Goal: Task Accomplishment & Management: Complete application form

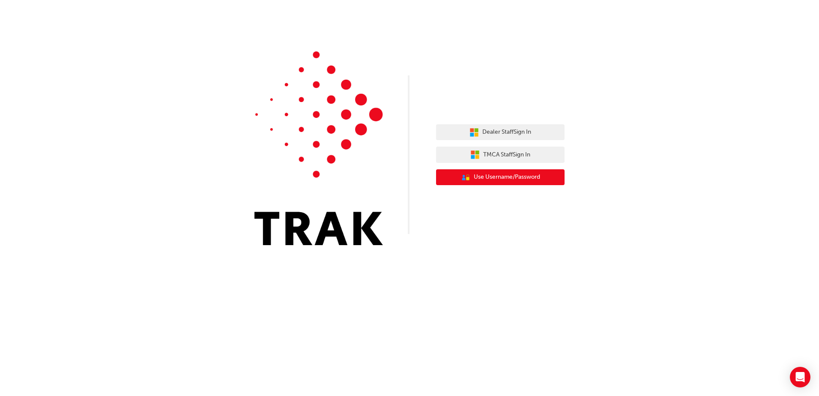
click at [490, 173] on span "Use Username/Password" at bounding box center [507, 177] width 66 height 10
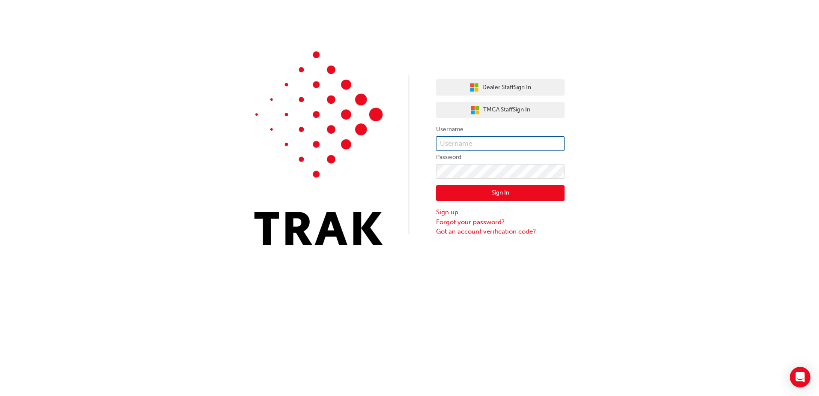
click at [467, 140] on input "text" at bounding box center [500, 143] width 129 height 15
type input "Lee_Herne"
click at [482, 188] on button "Sign In" at bounding box center [500, 193] width 129 height 16
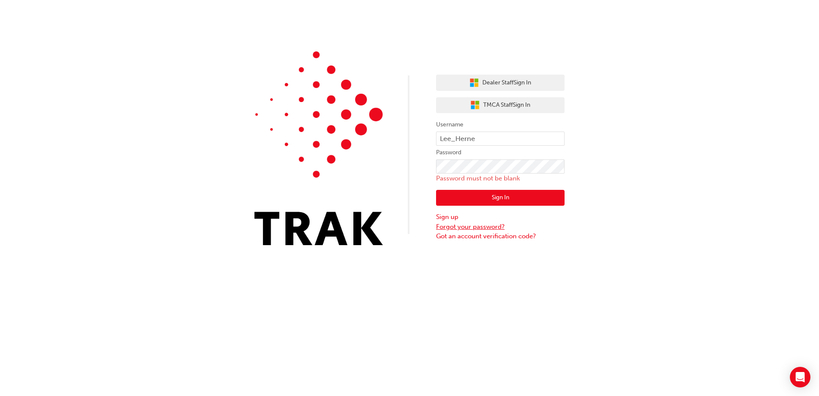
click at [461, 225] on link "Forgot your password?" at bounding box center [500, 227] width 129 height 10
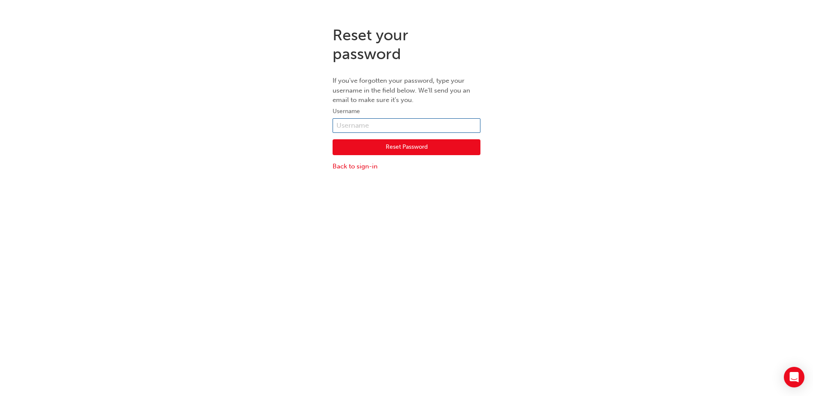
click at [355, 124] on input "text" at bounding box center [407, 125] width 148 height 15
type input "Lee_Herne"
click at [378, 150] on button "Reset Password" at bounding box center [407, 147] width 148 height 16
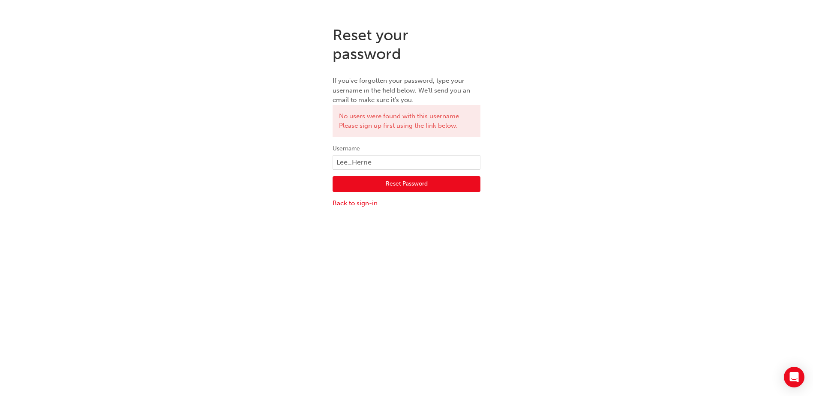
click at [349, 204] on link "Back to sign-in" at bounding box center [407, 203] width 148 height 10
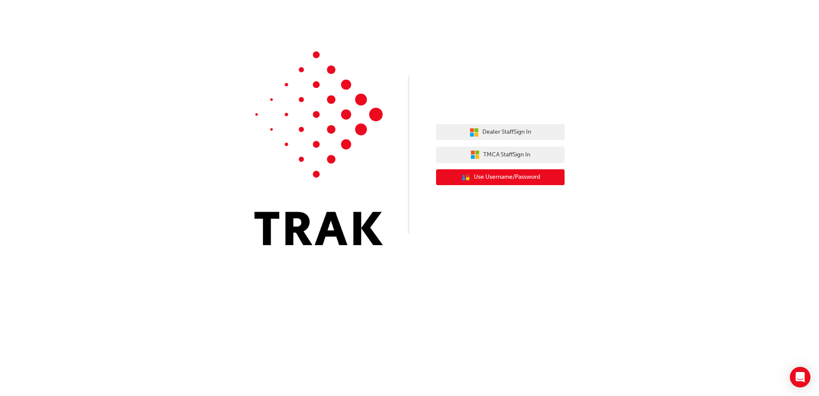
click at [475, 181] on span "Use Username/Password" at bounding box center [507, 177] width 66 height 10
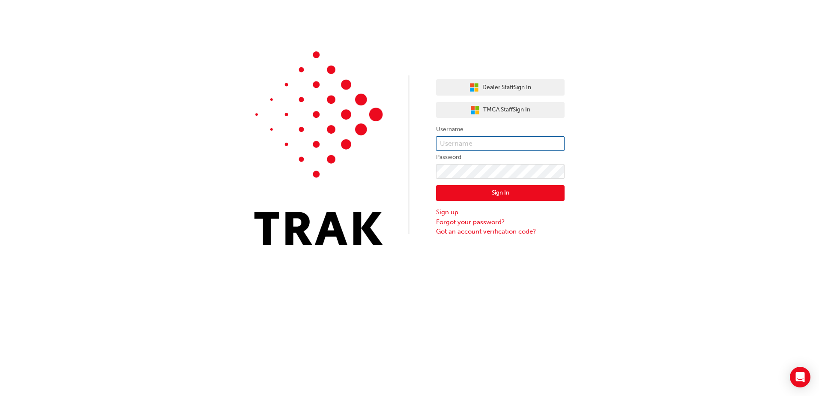
click at [458, 144] on input "text" at bounding box center [500, 143] width 129 height 15
type input "lee.herne"
click button "Sign In" at bounding box center [500, 193] width 129 height 16
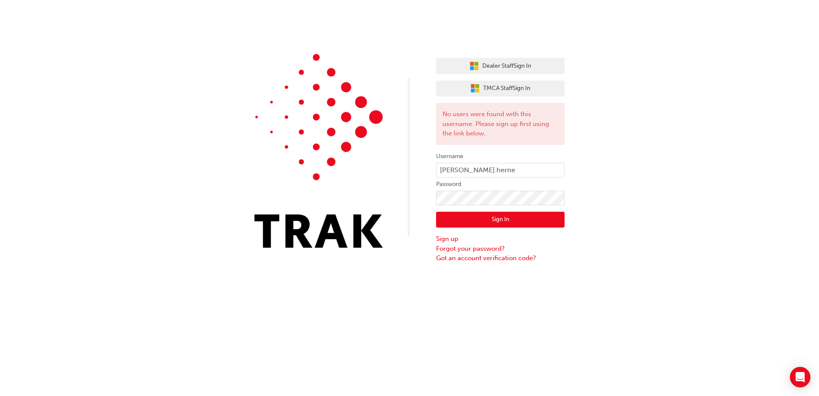
click at [627, 172] on div "Dealer Staff Sign In TMCA Staff Sign In No users were found with this username.…" at bounding box center [409, 131] width 819 height 263
click at [450, 168] on input "lee.herne" at bounding box center [500, 170] width 129 height 15
type input "leeherne"
click at [469, 213] on button "Sign In" at bounding box center [500, 220] width 129 height 16
type input "lee.herne"
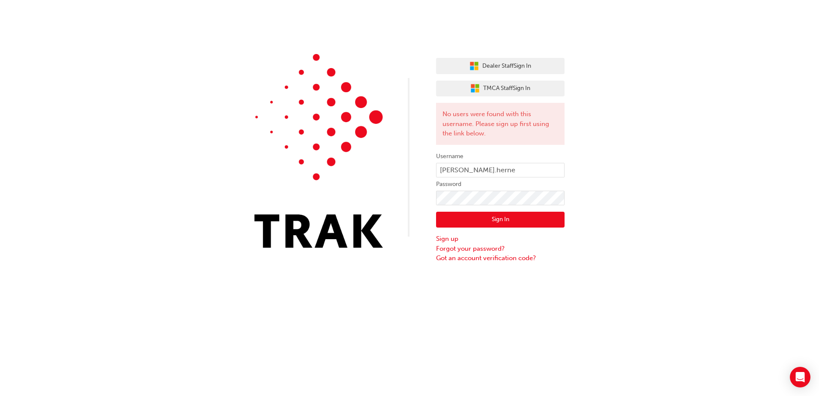
click at [483, 219] on button "Sign In" at bounding box center [500, 220] width 129 height 16
drag, startPoint x: 487, startPoint y: 169, endPoint x: 409, endPoint y: 169, distance: 78.4
click at [409, 169] on div "Dealer Staff Sign In TMCA Staff Sign In No users were found with this username.…" at bounding box center [409, 131] width 819 height 263
type input "anita.slewa"
click button "Sign In" at bounding box center [500, 220] width 129 height 16
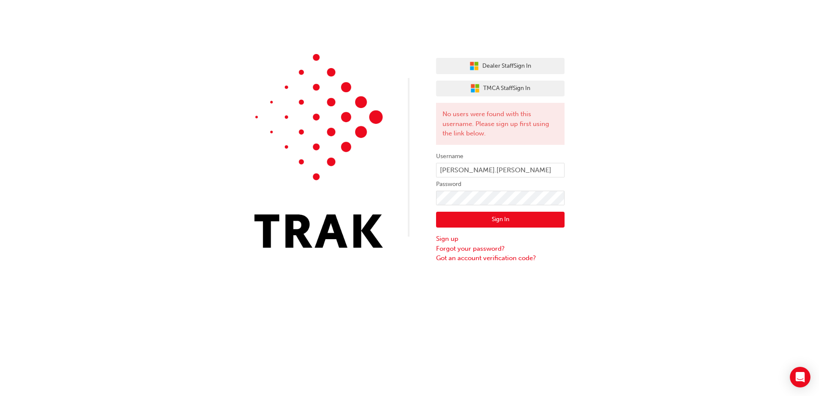
click at [486, 220] on button "Sign In" at bounding box center [500, 220] width 129 height 16
click at [449, 238] on link "Sign up" at bounding box center [500, 239] width 129 height 10
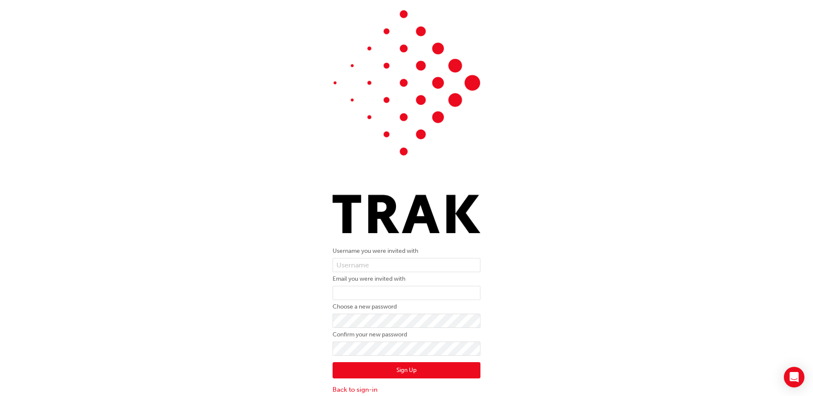
scroll to position [20, 0]
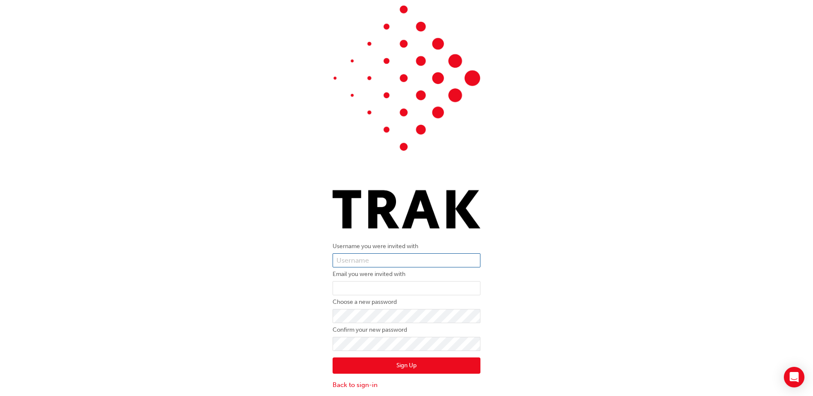
click at [345, 261] on input "text" at bounding box center [407, 260] width 148 height 15
type input "anita.slewa"
click at [336, 284] on input "email" at bounding box center [407, 288] width 148 height 15
type input "anita.slewa@westerntoyota.com.au"
click at [250, 313] on div "Username you were invited with anita.slewa Email you were invited with anita.sl…" at bounding box center [406, 197] width 813 height 397
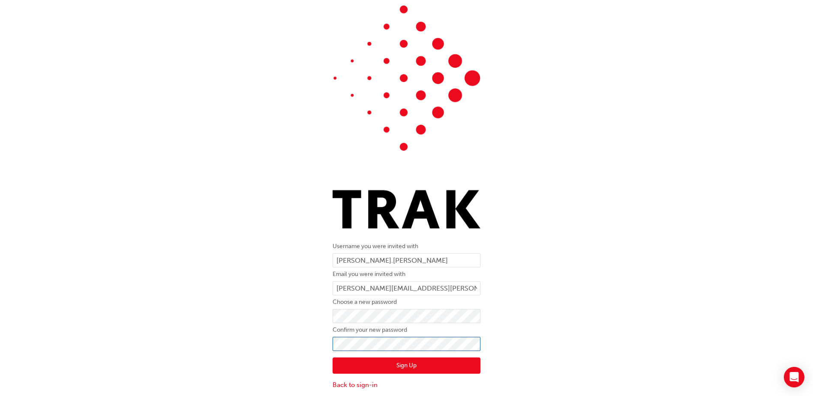
click button "Sign Up" at bounding box center [407, 365] width 148 height 16
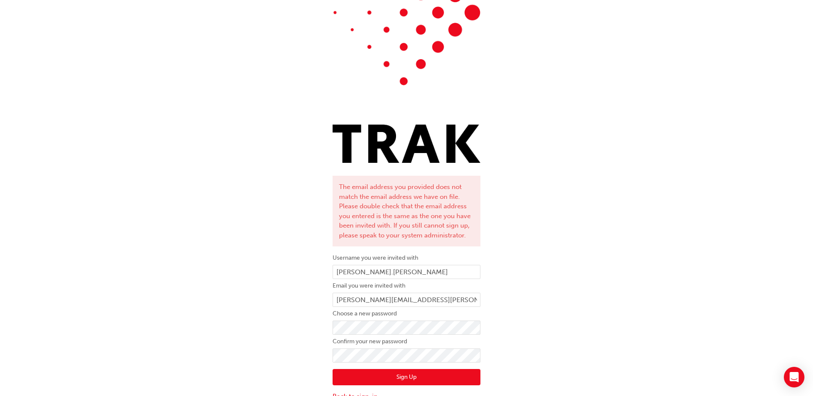
scroll to position [97, 0]
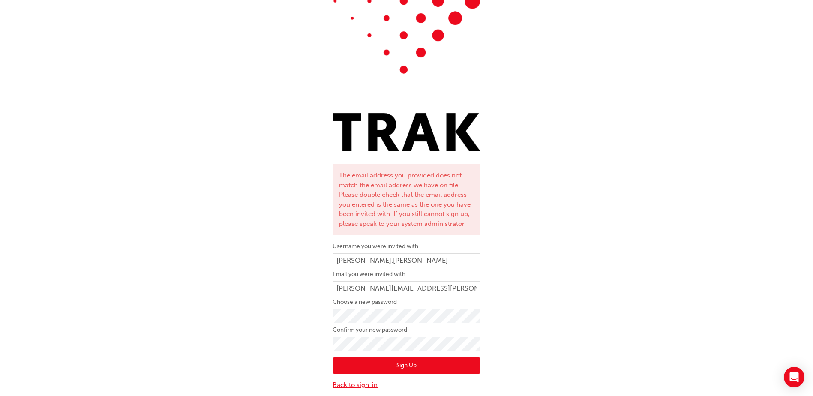
click at [345, 383] on link "Back to sign-in" at bounding box center [407, 385] width 148 height 10
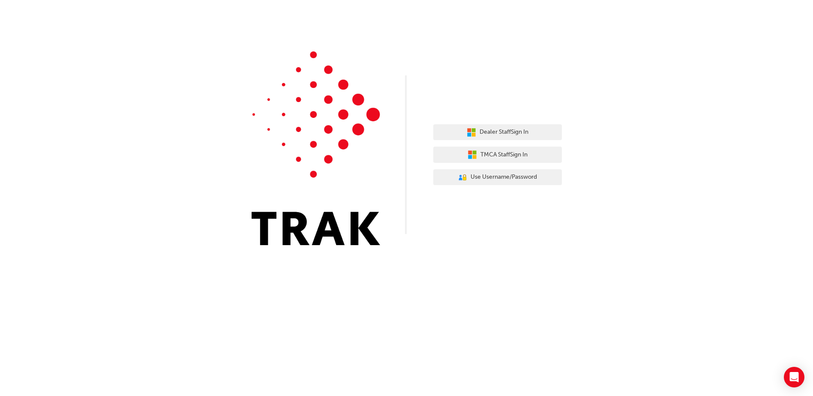
scroll to position [0, 0]
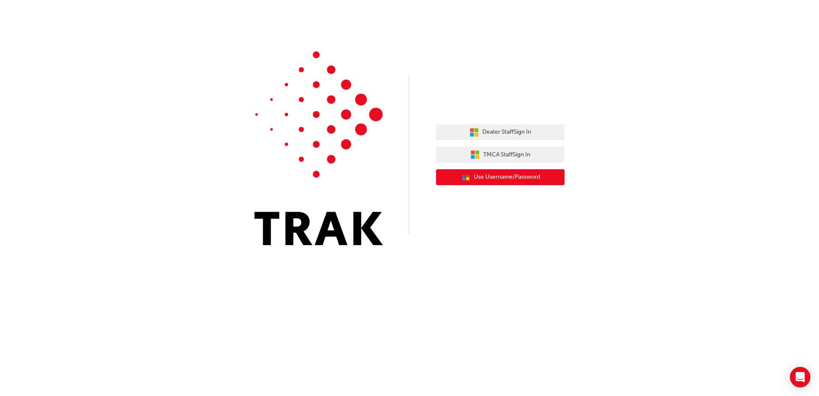
click at [487, 181] on span "Use Username/Password" at bounding box center [507, 177] width 66 height 10
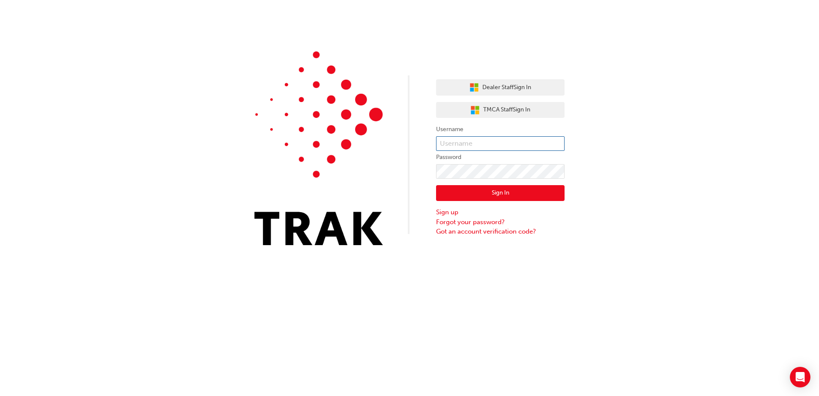
type input "anita.slewa"
click at [489, 194] on button "Sign In" at bounding box center [500, 193] width 129 height 16
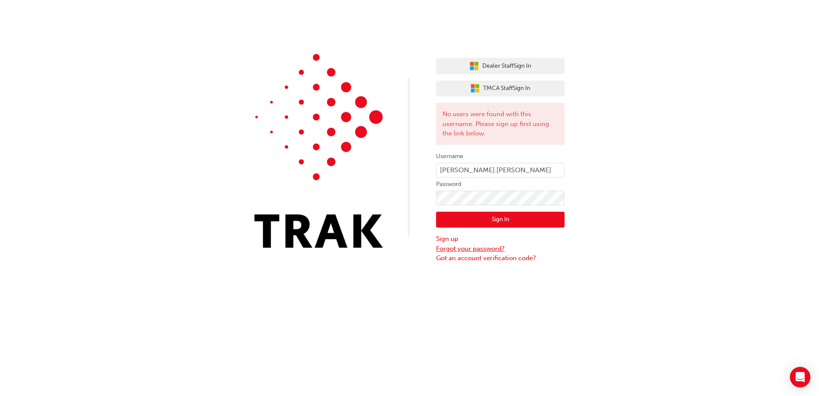
click at [453, 248] on link "Forgot your password?" at bounding box center [500, 249] width 129 height 10
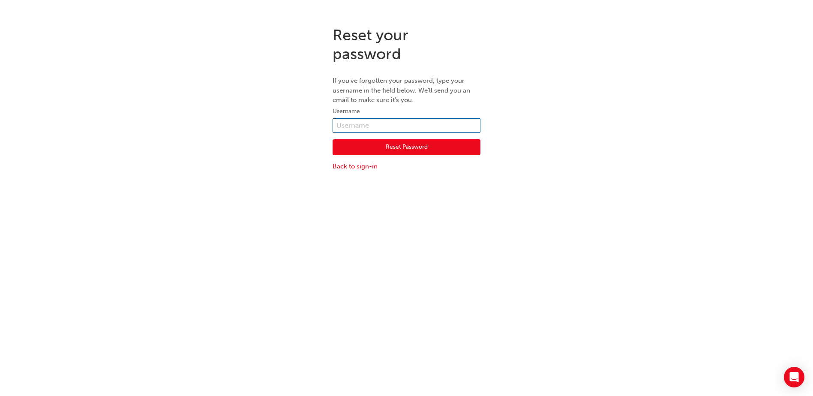
click at [342, 119] on input "text" at bounding box center [407, 125] width 148 height 15
type input "anita.slewa"
click at [373, 153] on button "Reset Password" at bounding box center [407, 147] width 148 height 16
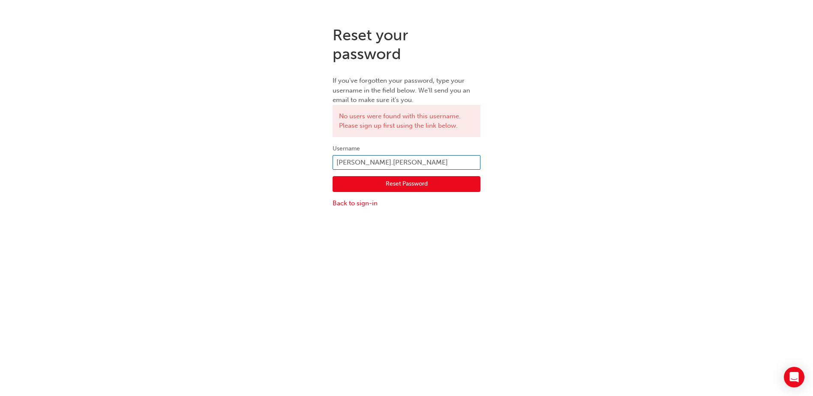
drag, startPoint x: 386, startPoint y: 162, endPoint x: 330, endPoint y: 180, distance: 59.1
click at [315, 158] on div "Reset your password If you've forgotten your password, type your username in th…" at bounding box center [406, 116] width 813 height 195
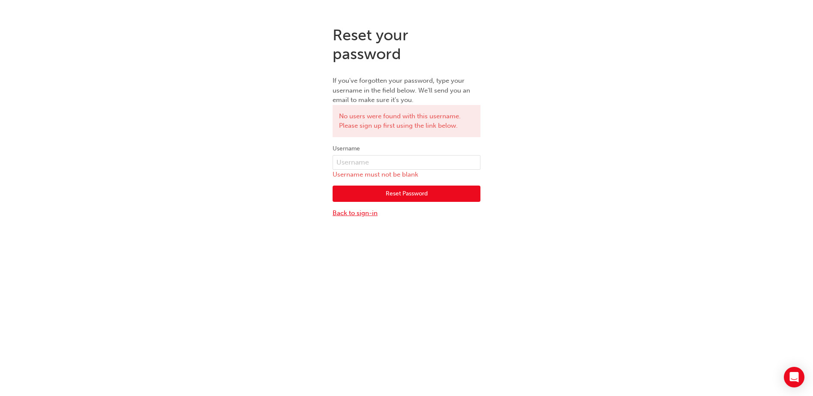
click at [352, 214] on link "Back to sign-in" at bounding box center [407, 213] width 148 height 10
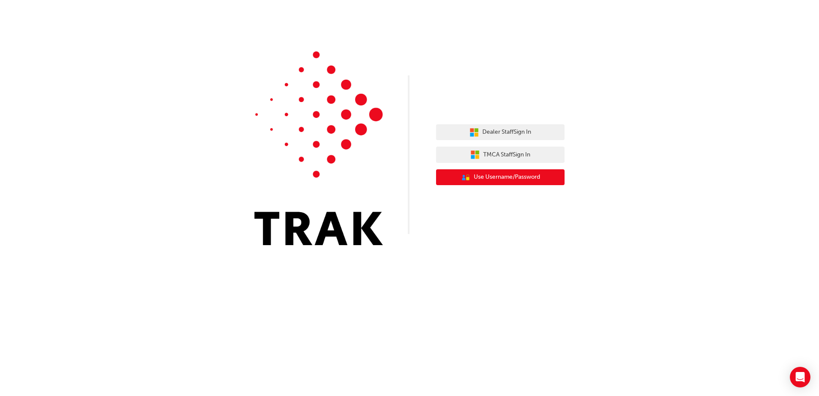
click at [480, 177] on span "Use Username/Password" at bounding box center [507, 177] width 66 height 10
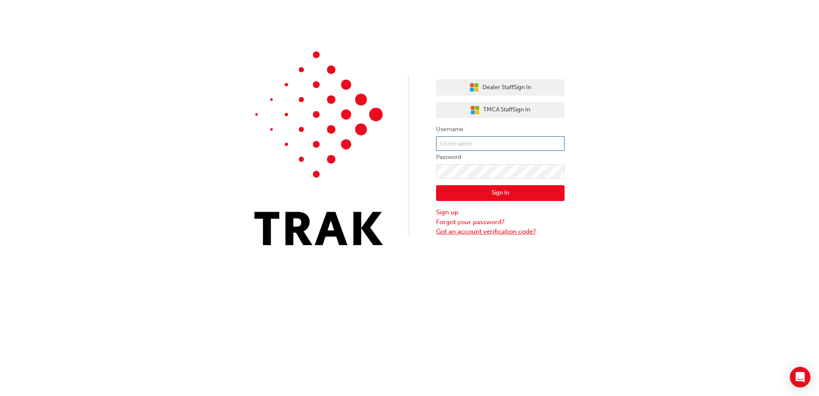
type input "anita.slewa"
click at [450, 211] on link "Sign up" at bounding box center [500, 212] width 129 height 10
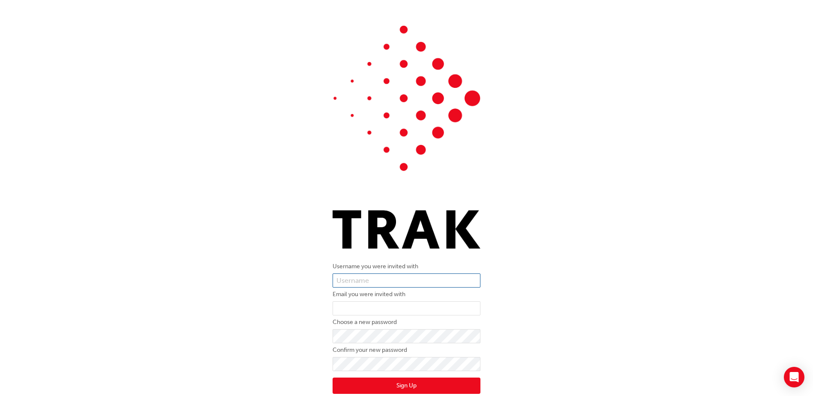
type input "anita.slewa"
click at [351, 309] on input "email" at bounding box center [407, 308] width 148 height 15
click at [237, 249] on div "Username you were invited with anita.slewa Email you were invited with Choose a…" at bounding box center [406, 217] width 813 height 397
click at [349, 309] on input "email" at bounding box center [407, 308] width 148 height 15
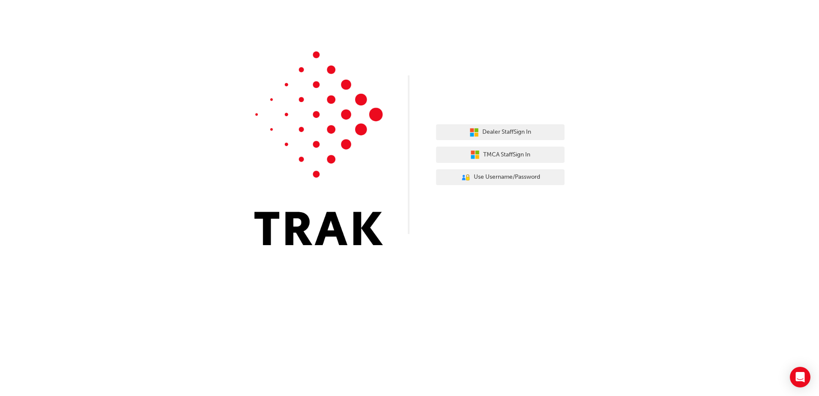
click at [492, 186] on div "Dealer Staff Sign In TMCA Staff Sign In User Authentication Icon - Blue Person,…" at bounding box center [500, 155] width 129 height 74
click at [489, 180] on span "Use Username/Password" at bounding box center [507, 177] width 66 height 10
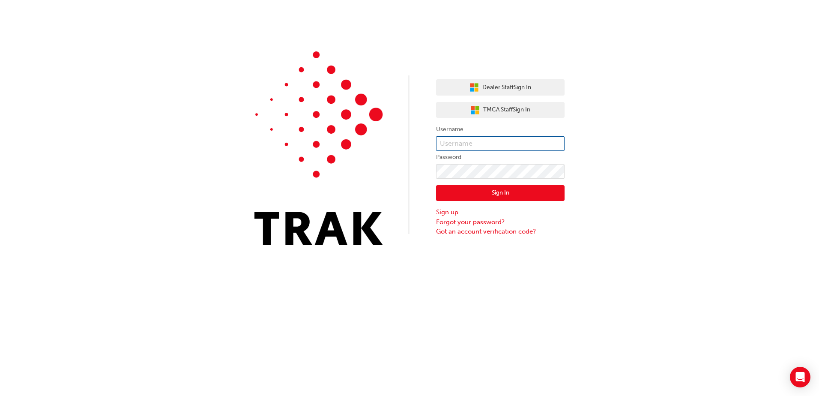
type input "[PERSON_NAME].[PERSON_NAME]"
click at [460, 134] on label "Username" at bounding box center [500, 129] width 129 height 10
click at [494, 194] on button "Sign In" at bounding box center [500, 193] width 129 height 16
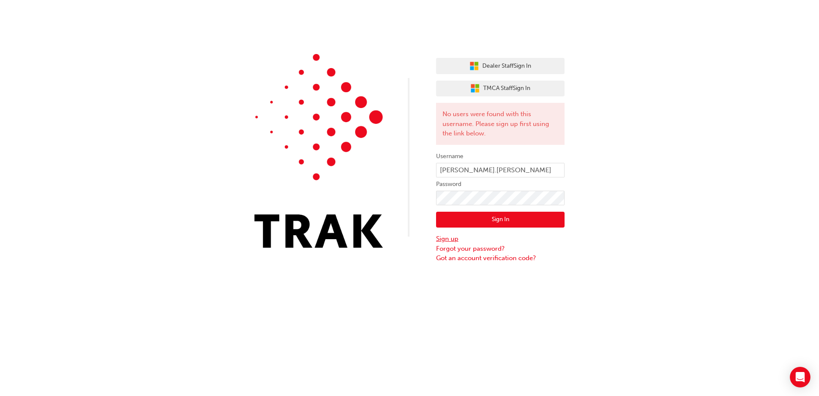
click at [446, 240] on link "Sign up" at bounding box center [500, 239] width 129 height 10
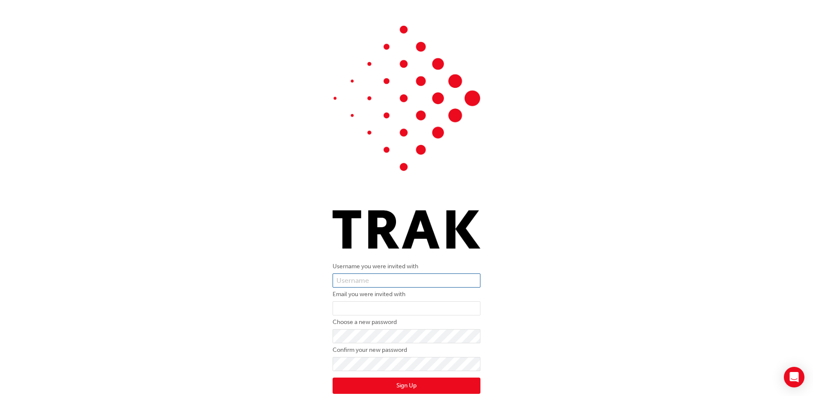
type input "anita.slewa"
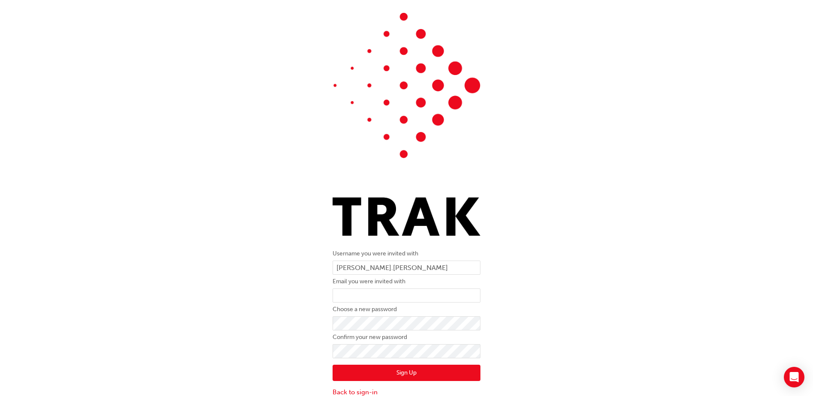
scroll to position [20, 0]
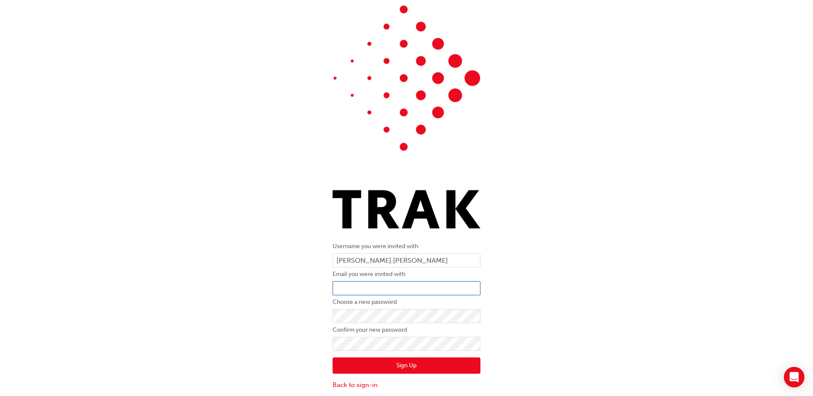
click at [360, 288] on input "email" at bounding box center [407, 288] width 148 height 15
type input "lee.herne@westerntoyota.com.au"
click button "Sign Up" at bounding box center [407, 365] width 148 height 16
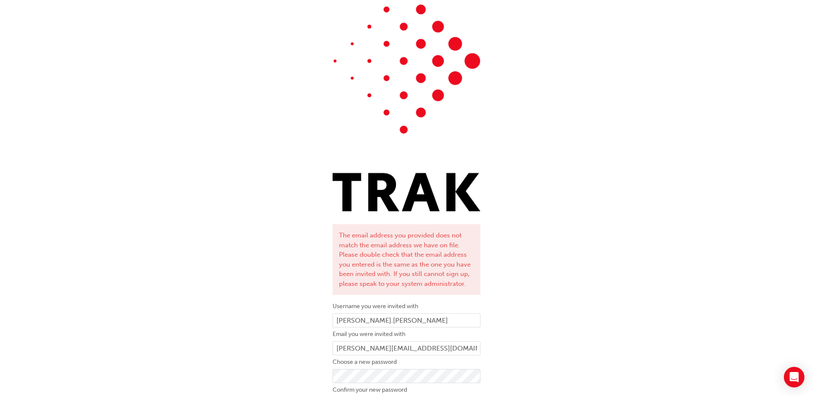
scroll to position [97, 0]
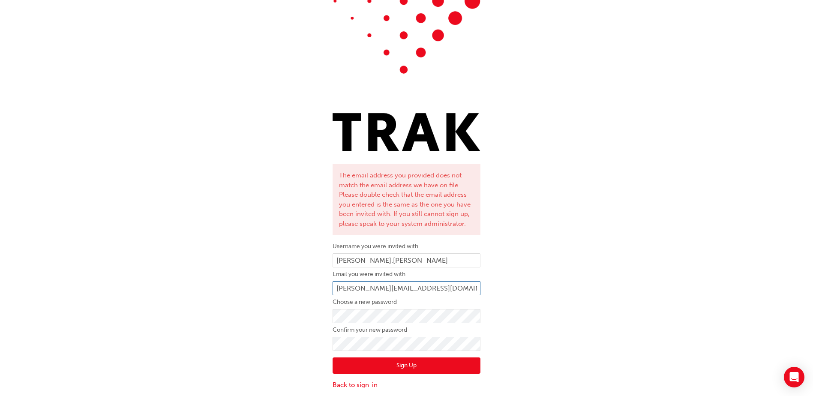
drag, startPoint x: 451, startPoint y: 291, endPoint x: 218, endPoint y: 284, distance: 233.2
click at [218, 284] on div "The email address you provided does not match the email address we have on file…" at bounding box center [406, 159] width 813 height 474
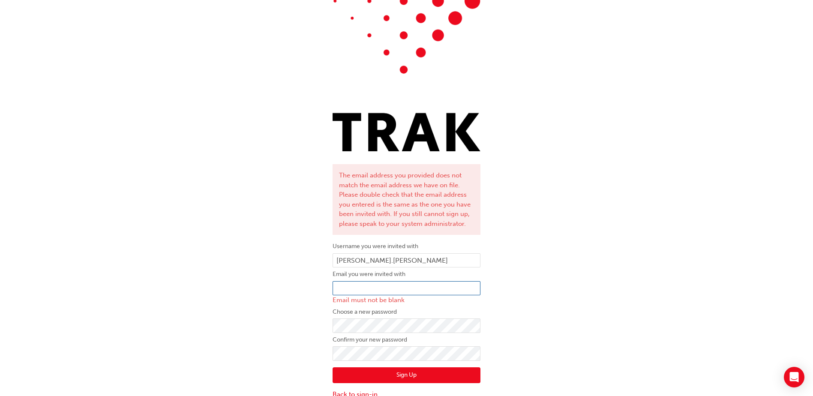
click at [355, 287] on input "email" at bounding box center [407, 288] width 148 height 15
type input "anita.slewa@westerntoyota.com.au"
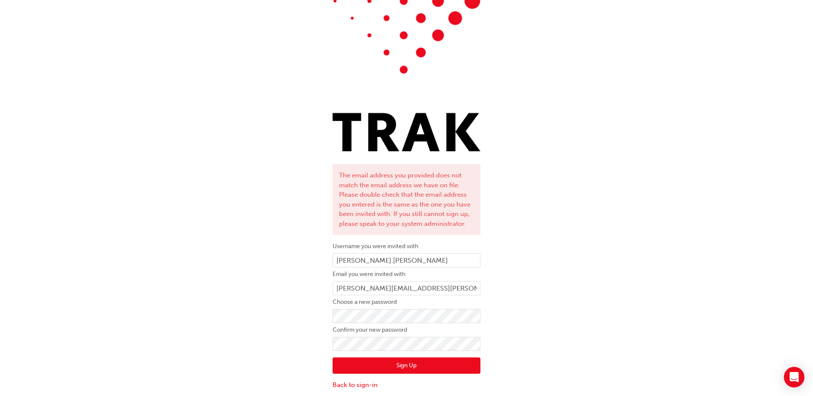
click at [394, 363] on button "Sign Up" at bounding box center [407, 365] width 148 height 16
click at [349, 385] on link "Back to sign-in" at bounding box center [407, 385] width 148 height 10
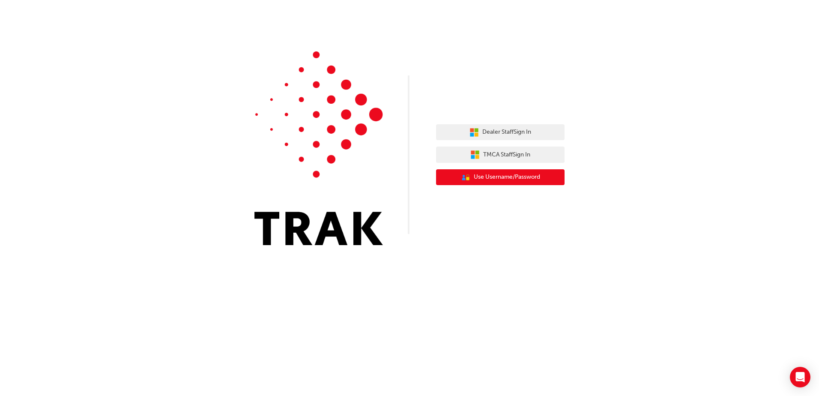
click at [502, 183] on button "User Authentication Icon - Blue Person, Gold Lock Use Username/Password" at bounding box center [500, 177] width 129 height 16
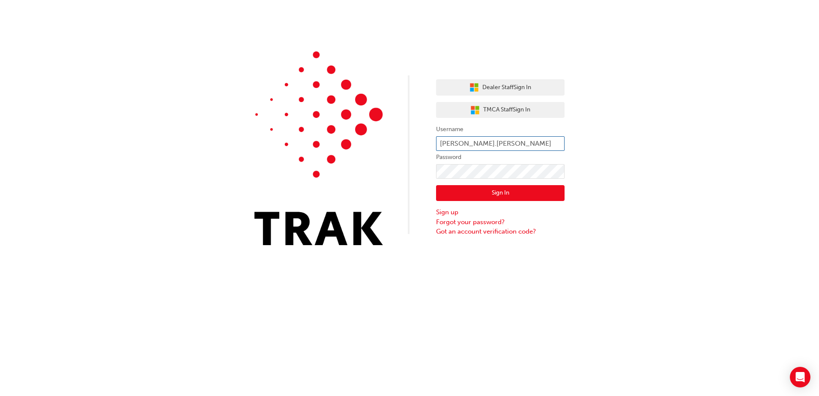
drag, startPoint x: 490, startPoint y: 142, endPoint x: 450, endPoint y: 141, distance: 39.9
click at [450, 141] on input "anita.slewa" at bounding box center [500, 143] width 129 height 15
type input "a"
type input "lee.herne"
click at [416, 173] on div "Dealer Staff Sign In TMCA Staff Sign In Username lee.herne Password Sign In Sig…" at bounding box center [409, 129] width 819 height 258
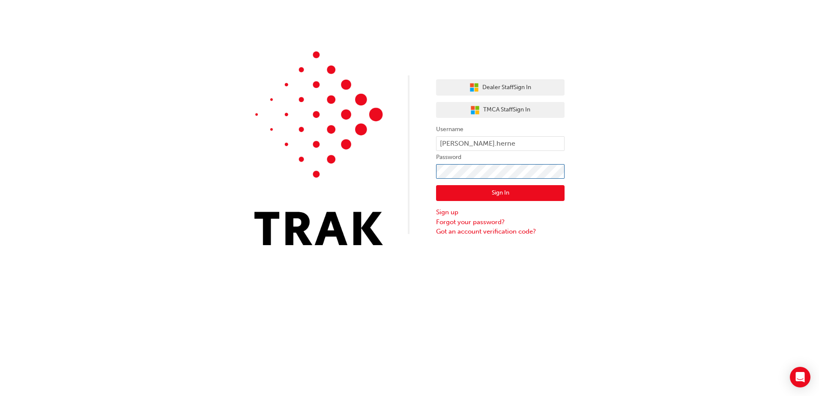
click button "Sign In" at bounding box center [500, 193] width 129 height 16
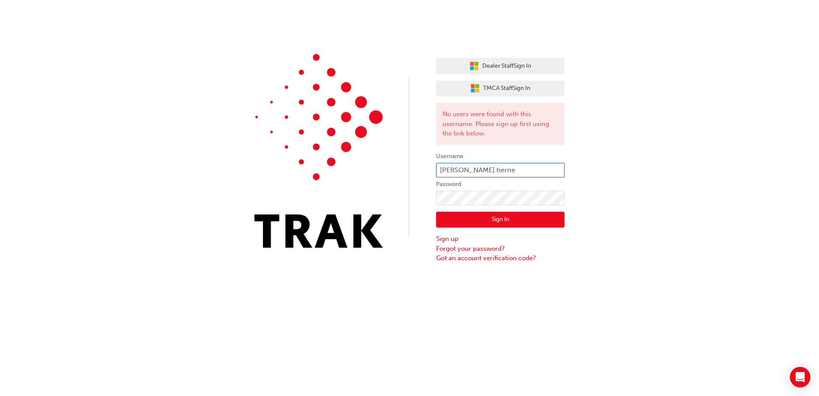
click at [445, 170] on input "lee.herne" at bounding box center [500, 170] width 129 height 15
click at [444, 170] on input "lee.herne" at bounding box center [500, 170] width 129 height 15
type input "Lee.herne"
click at [479, 218] on button "Sign In" at bounding box center [500, 220] width 129 height 16
click at [441, 239] on link "Sign up" at bounding box center [500, 239] width 129 height 10
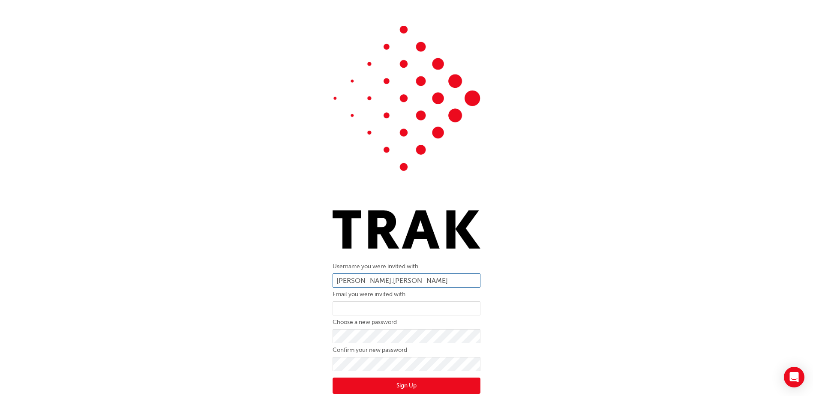
drag, startPoint x: 407, startPoint y: 280, endPoint x: 309, endPoint y: 278, distance: 97.3
click at [309, 278] on div "Username you were invited with anita.slewa Email you were invited with Choose a…" at bounding box center [406, 217] width 813 height 397
type input "Lee.herne"
click at [333, 378] on button "Sign Up" at bounding box center [407, 386] width 148 height 16
click at [279, 299] on div "Username you were invited with Lee.herne Email you were invited with lee.herne@…" at bounding box center [406, 217] width 813 height 397
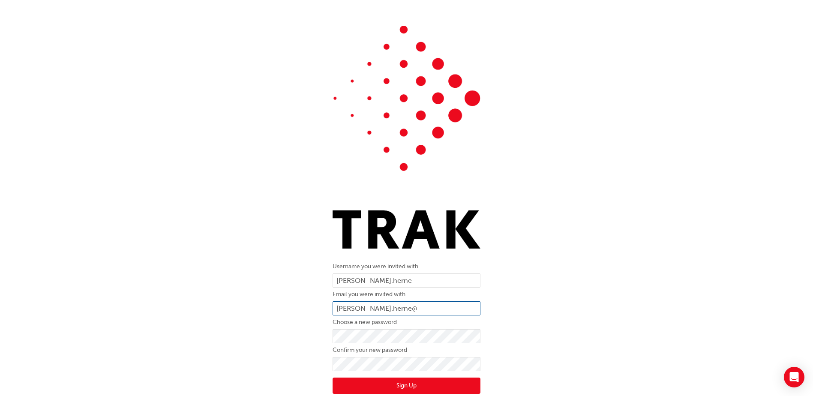
click at [381, 306] on input "lee.herne@" at bounding box center [407, 308] width 148 height 15
type input "lee.herne@westerntoyota.com.au"
click at [286, 333] on div "Username you were invited with Lee.herne Email you were invited with lee.herne@…" at bounding box center [406, 217] width 813 height 397
click at [333, 378] on button "Sign Up" at bounding box center [407, 386] width 148 height 16
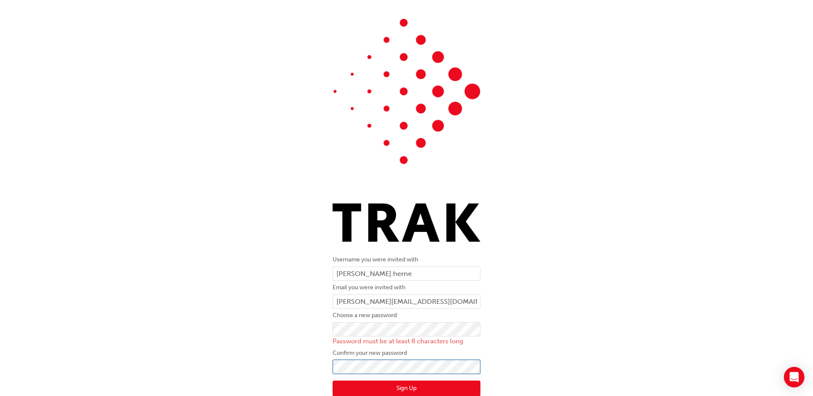
scroll to position [30, 0]
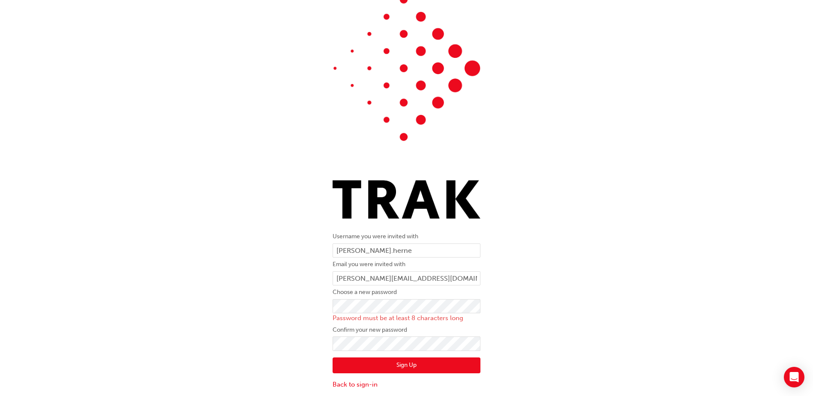
click at [401, 363] on button "Sign Up" at bounding box center [407, 365] width 148 height 16
click at [315, 300] on div "Username you were invited with Lee.herne Email you were invited with lee.herne@…" at bounding box center [406, 192] width 813 height 407
click at [295, 330] on div "Username you were invited with Lee.herne Email you were invited with lee.herne@…" at bounding box center [406, 192] width 813 height 407
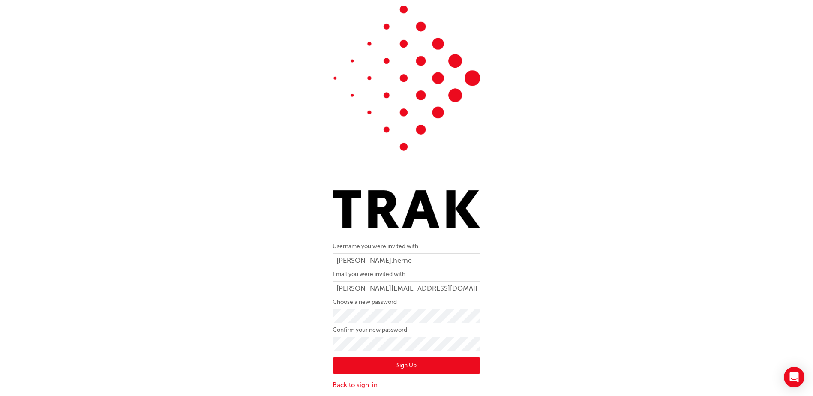
click button "Sign Up" at bounding box center [407, 365] width 148 height 16
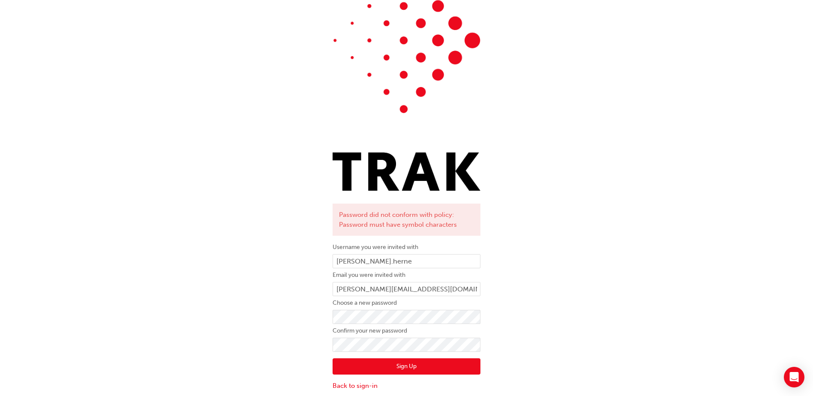
scroll to position [59, 0]
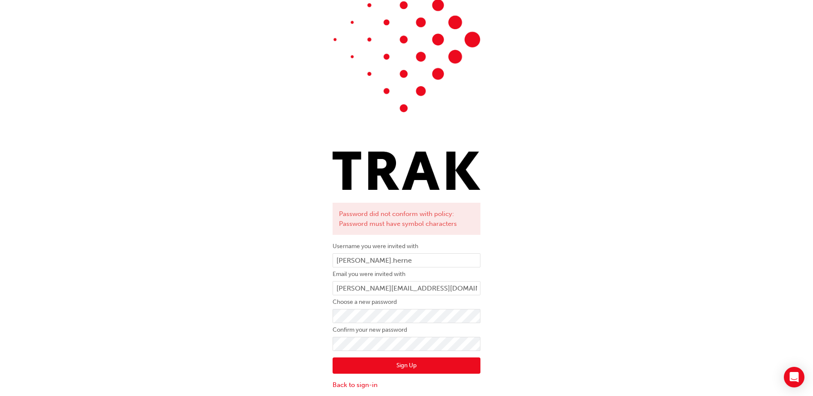
click at [399, 366] on button "Sign Up" at bounding box center [407, 365] width 148 height 16
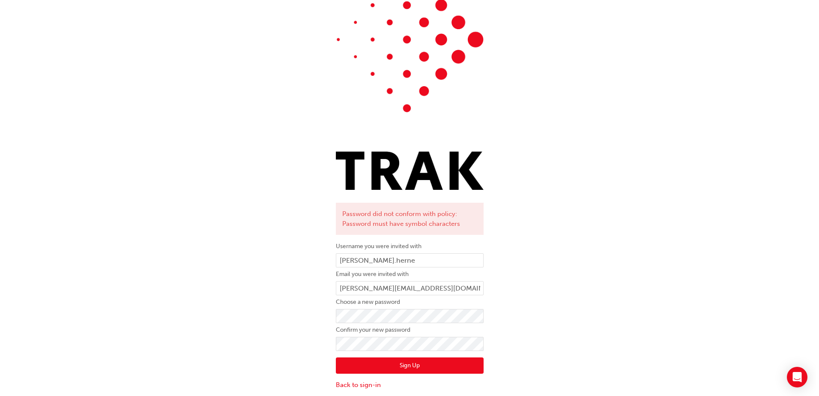
scroll to position [0, 0]
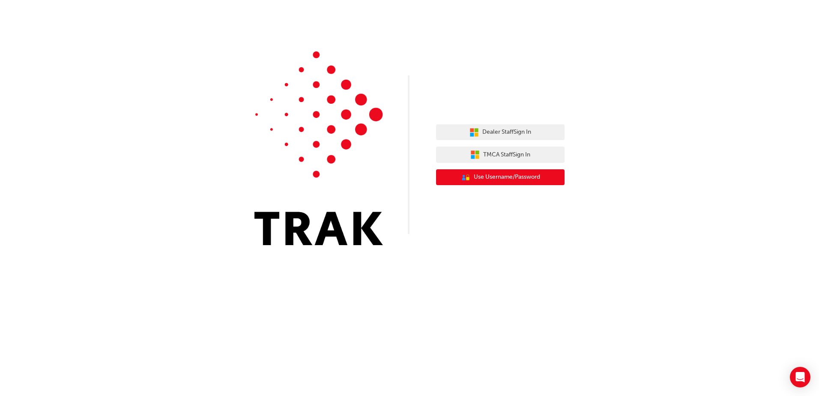
click at [499, 175] on span "Use Username/Password" at bounding box center [507, 177] width 66 height 10
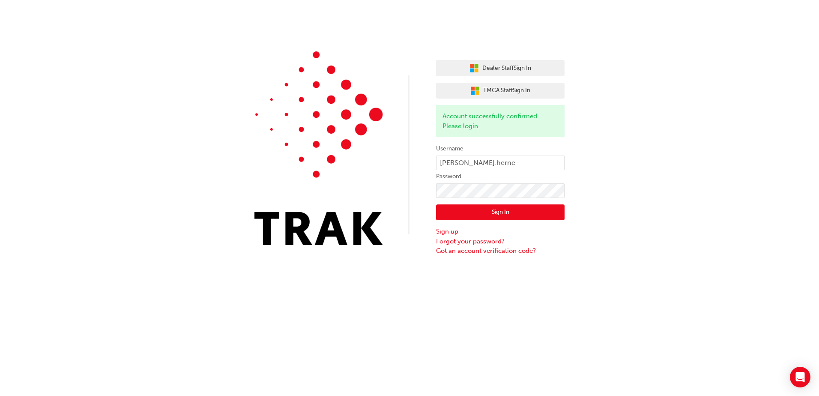
click at [448, 212] on button "Sign In" at bounding box center [500, 212] width 129 height 16
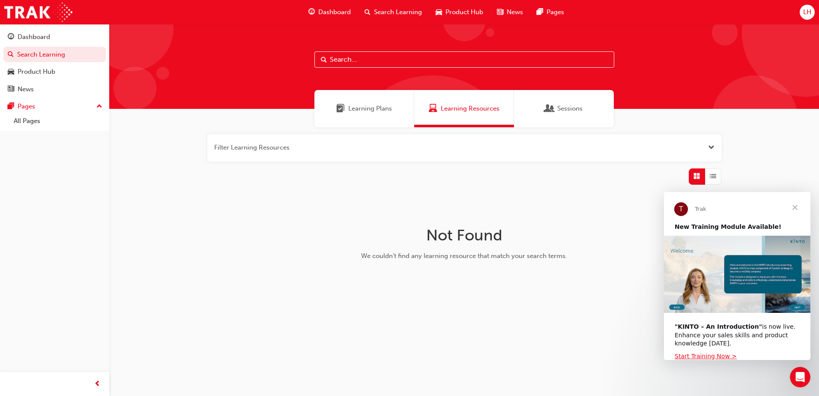
click at [361, 111] on span "Learning Plans" at bounding box center [370, 109] width 44 height 10
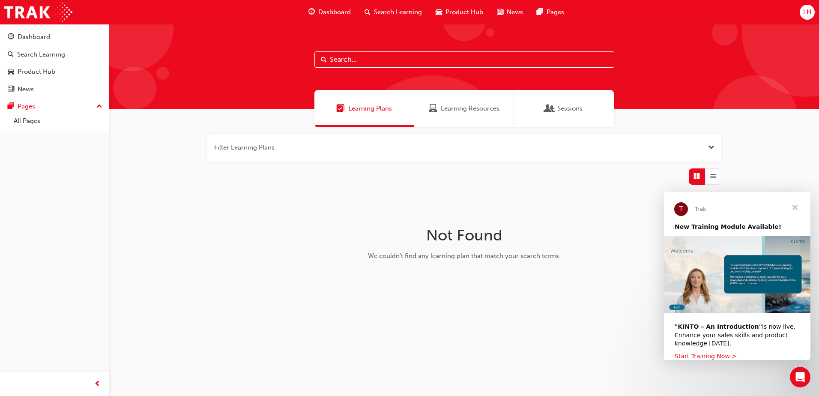
click at [437, 112] on span "Learning Resources" at bounding box center [433, 109] width 9 height 10
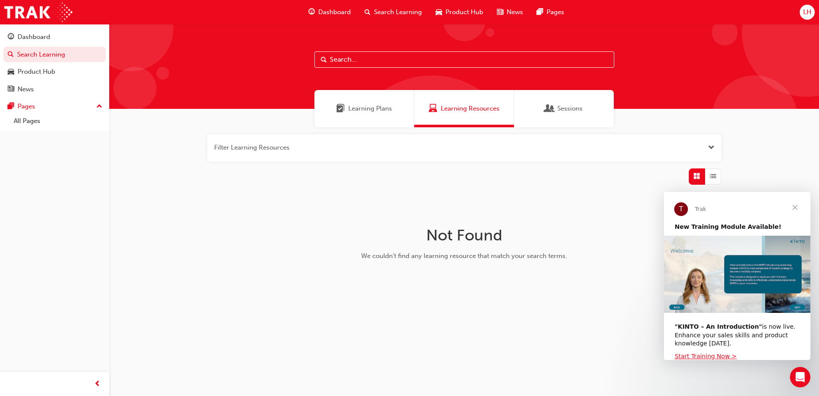
click at [541, 113] on div "Sessions" at bounding box center [564, 108] width 100 height 37
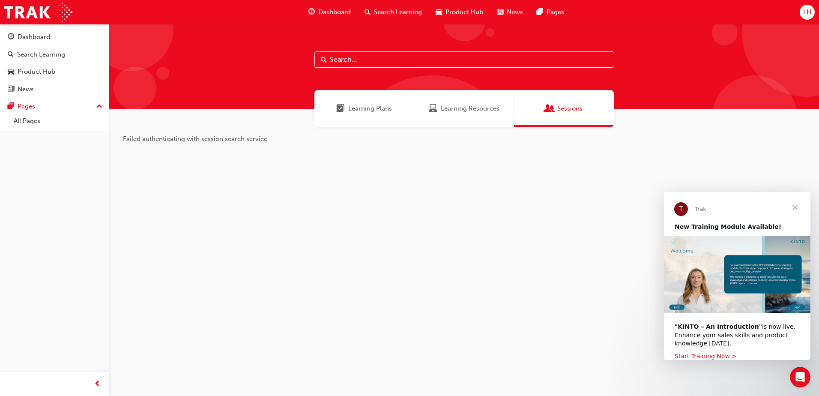
click at [351, 108] on span "Learning Plans" at bounding box center [370, 109] width 44 height 10
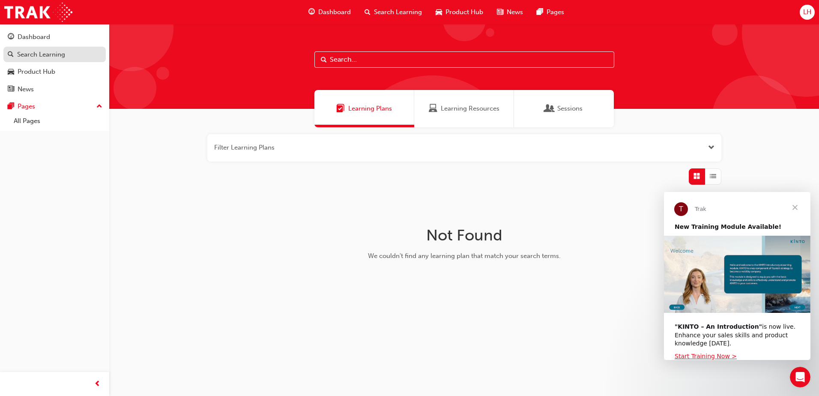
click at [32, 53] on div "Search Learning" at bounding box center [41, 55] width 48 height 10
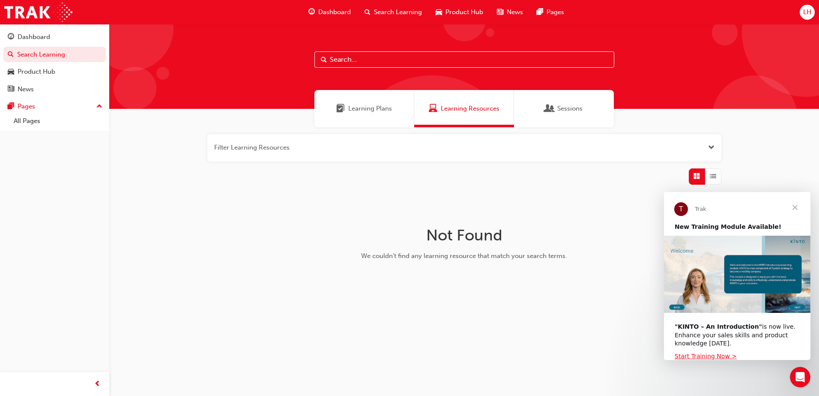
click at [795, 208] on span "Close" at bounding box center [795, 207] width 31 height 31
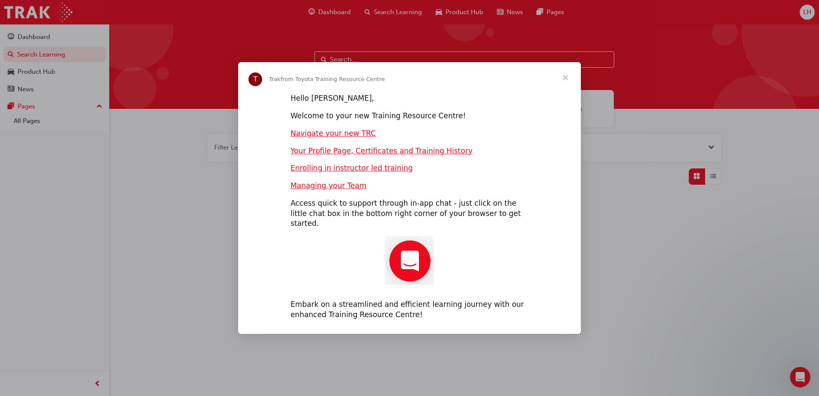
click at [570, 82] on span "Close" at bounding box center [565, 77] width 31 height 31
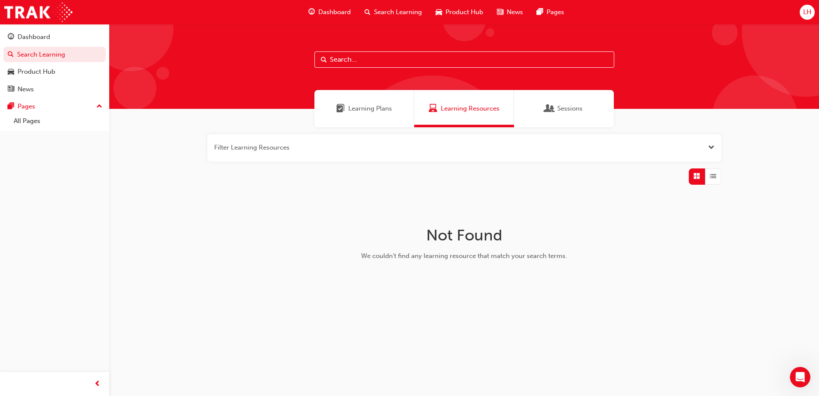
click at [801, 198] on div "Filter Learning Resources Not Found We couldn't find any learning resource that…" at bounding box center [464, 214] width 710 height 175
drag, startPoint x: 753, startPoint y: 0, endPoint x: 334, endPoint y: 195, distance: 461.3
click at [321, 199] on div "Filter Learning Resources Not Found We couldn't find any learning resource that…" at bounding box center [464, 214] width 710 height 175
drag, startPoint x: 735, startPoint y: 0, endPoint x: 83, endPoint y: 300, distance: 717.7
click at [81, 304] on div "Dashboard Search Learning Product Hub News Pages Pages All Pages" at bounding box center [54, 187] width 109 height 375
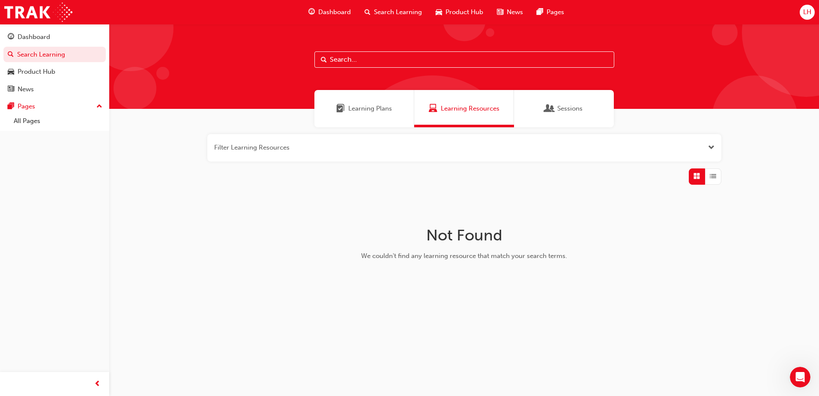
click at [500, 12] on span "news-icon" at bounding box center [500, 12] width 6 height 11
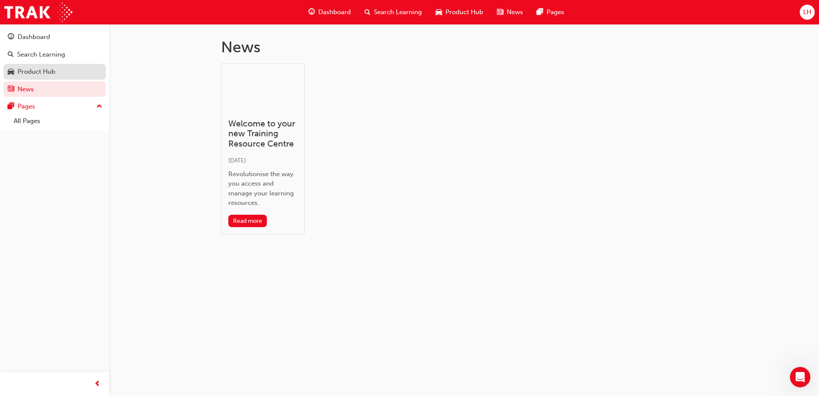
click at [37, 67] on div "Product Hub" at bounding box center [37, 72] width 38 height 10
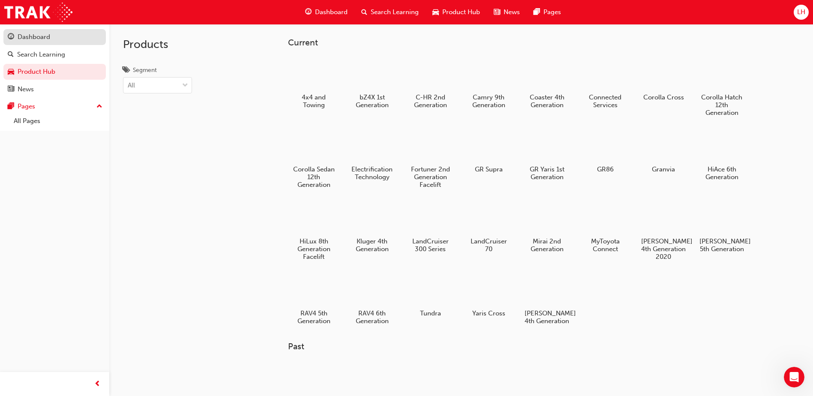
click at [35, 40] on div "Dashboard" at bounding box center [34, 37] width 33 height 10
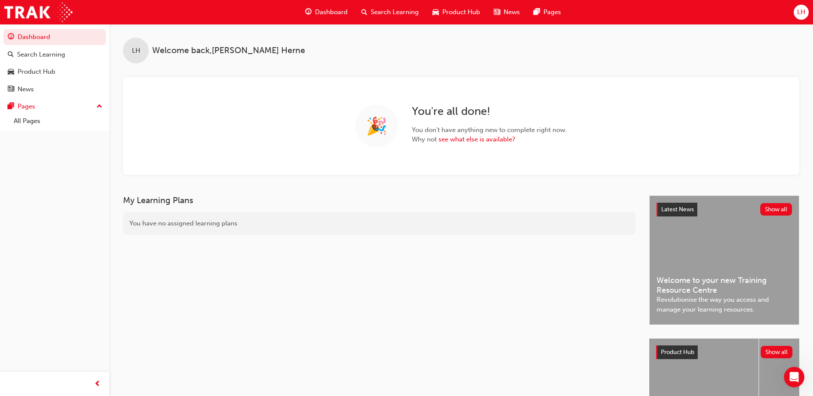
click at [467, 12] on span "Product Hub" at bounding box center [461, 12] width 38 height 10
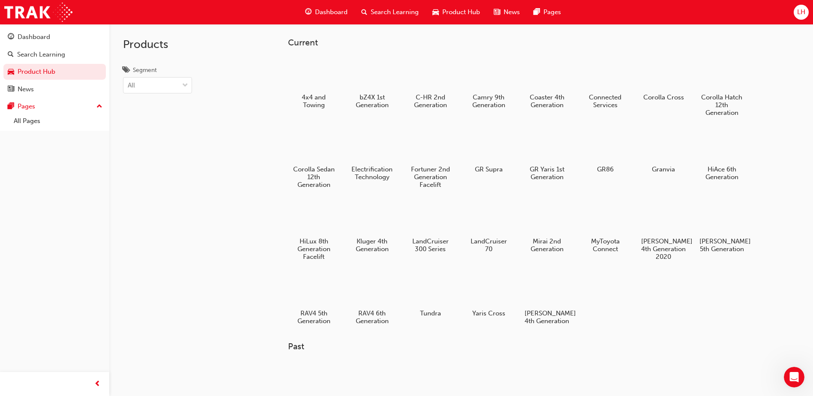
click at [501, 15] on div "News" at bounding box center [507, 12] width 40 height 18
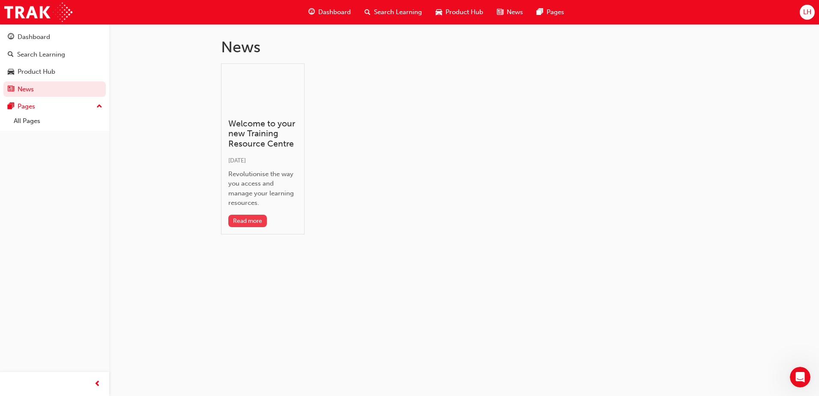
click at [246, 222] on button "Read more" at bounding box center [247, 221] width 39 height 12
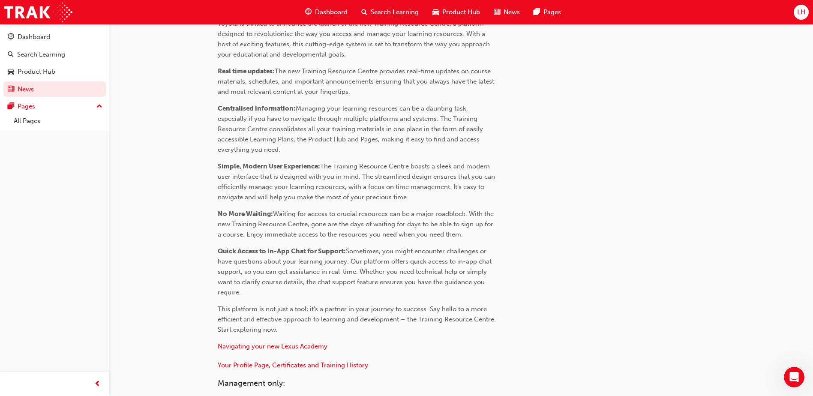
scroll to position [351, 0]
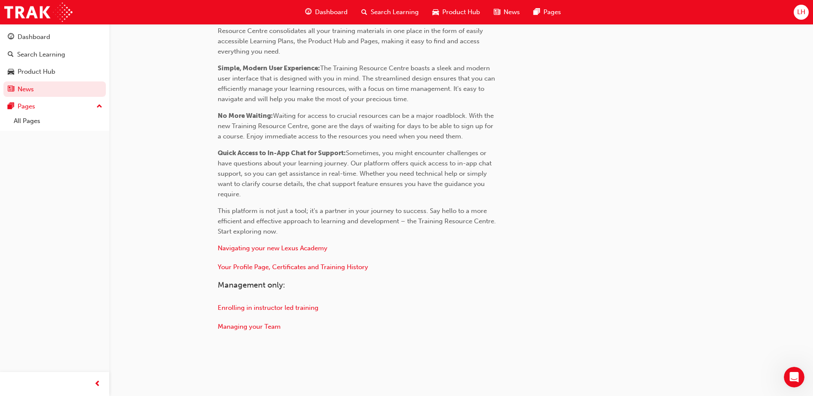
click at [796, 15] on div "LH" at bounding box center [801, 12] width 15 height 15
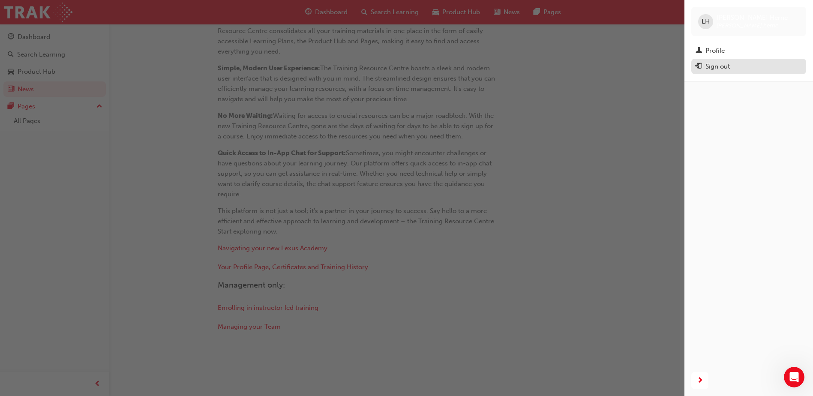
click at [704, 70] on div "Sign out" at bounding box center [749, 66] width 106 height 11
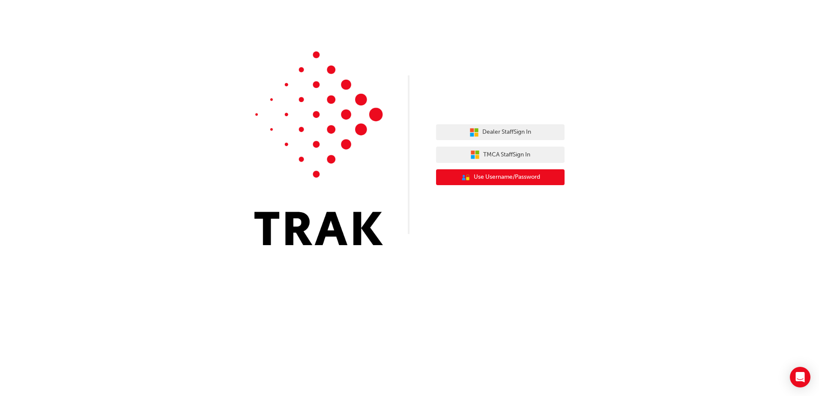
click at [479, 181] on span "Use Username/Password" at bounding box center [507, 177] width 66 height 10
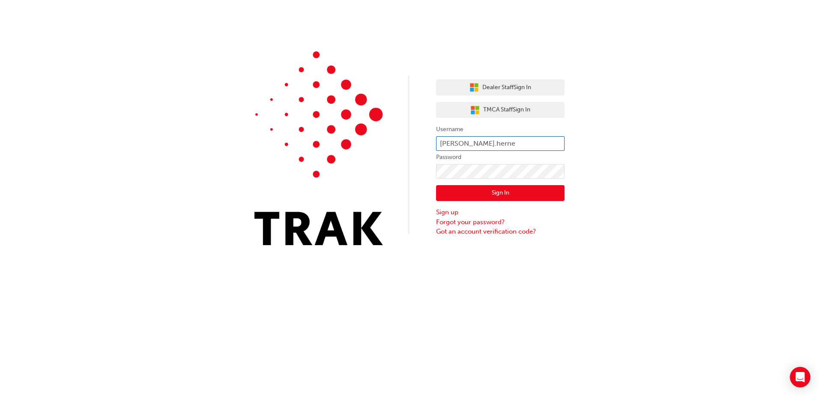
click at [472, 140] on input "Lee.herne" at bounding box center [500, 143] width 129 height 15
click at [442, 144] on input "[PERSON_NAME].[PERSON_NAME]" at bounding box center [500, 143] width 129 height 15
click at [480, 142] on input "Anita.slewa" at bounding box center [500, 143] width 129 height 15
type input "Anita.slewa1"
click at [409, 166] on div "Dealer Staff Sign In TMCA Staff Sign In Username Anita.slewa1 Password Sign In …" at bounding box center [409, 129] width 819 height 258
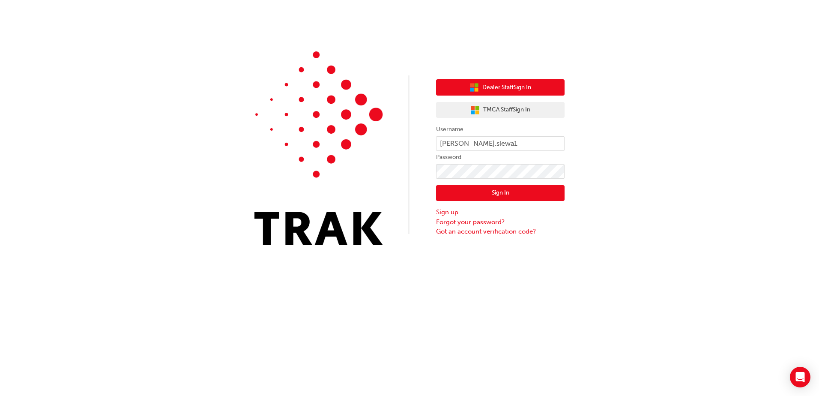
click at [499, 87] on span "Dealer Staff Sign In" at bounding box center [507, 88] width 49 height 10
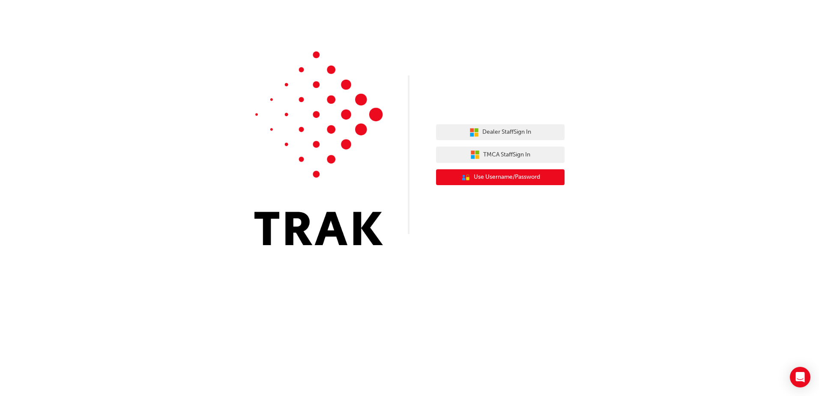
click at [482, 179] on span "Use Username/Password" at bounding box center [507, 177] width 66 height 10
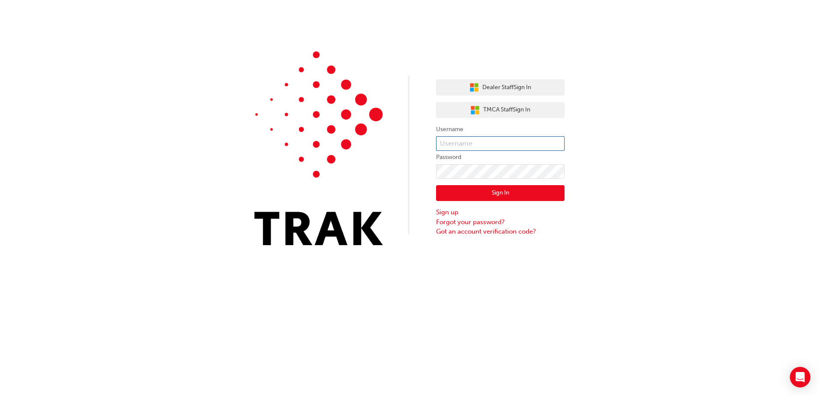
type input "[PERSON_NAME].herne"
click at [456, 146] on input "[PERSON_NAME].herne" at bounding box center [500, 143] width 129 height 15
drag, startPoint x: 494, startPoint y: 137, endPoint x: 396, endPoint y: 139, distance: 97.7
click at [398, 139] on div "Dealer Staff Sign In TMCA Staff Sign In Username [PERSON_NAME].herne Password S…" at bounding box center [409, 129] width 819 height 258
type input "[PERSON_NAME].sLEWA1"
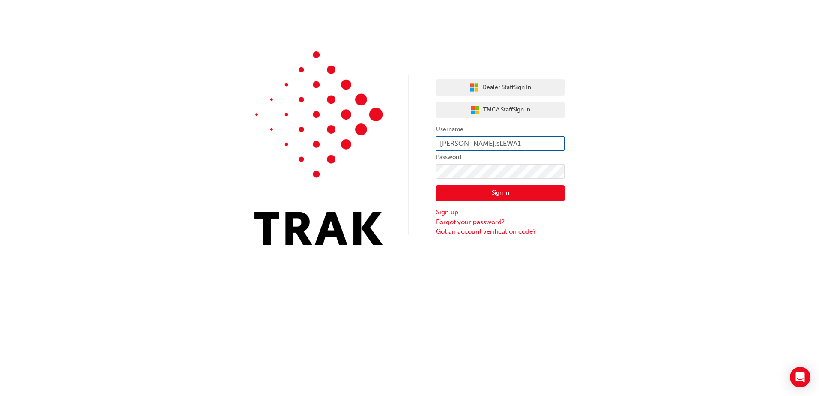
drag, startPoint x: 495, startPoint y: 144, endPoint x: 343, endPoint y: 145, distance: 152.1
click at [345, 145] on div "Dealer Staff Sign In TMCA Staff Sign In Username [PERSON_NAME].sLEWA1 Password …" at bounding box center [409, 129] width 819 height 258
type input "[PERSON_NAME].slewa1"
click button "Sign In" at bounding box center [500, 193] width 129 height 16
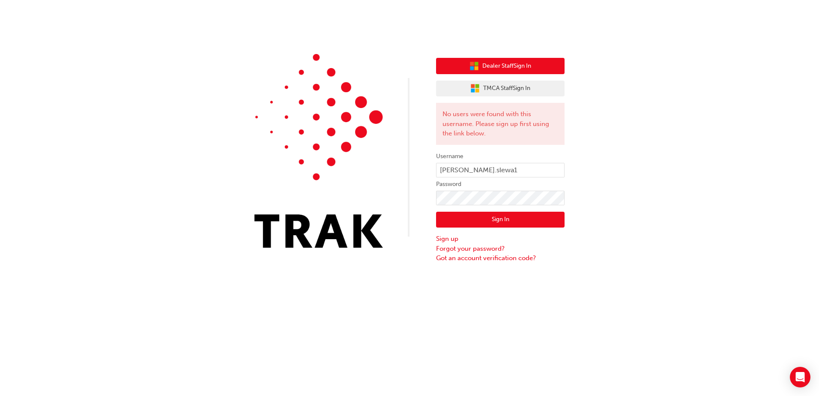
click at [495, 70] on span "Dealer Staff Sign In" at bounding box center [507, 66] width 49 height 10
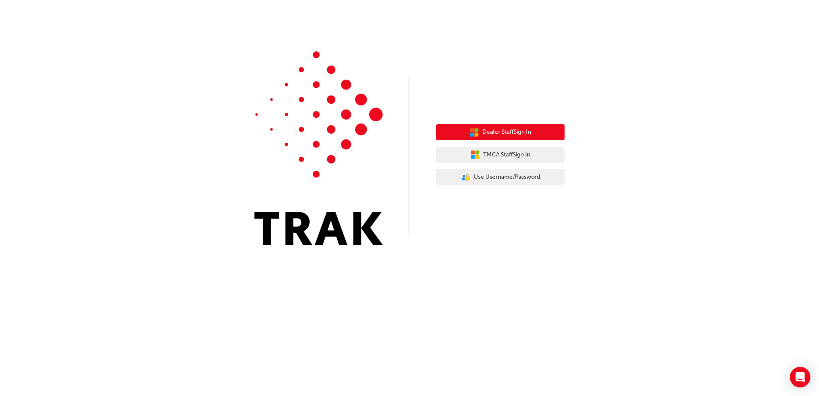
click at [493, 135] on span "Dealer Staff Sign In" at bounding box center [507, 132] width 49 height 10
